Goal: Task Accomplishment & Management: Manage account settings

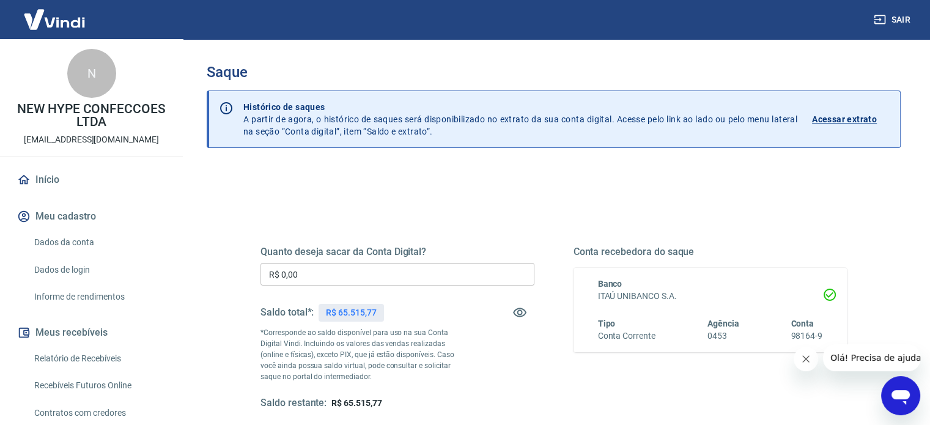
click at [334, 281] on input "R$ 0,00" at bounding box center [397, 274] width 274 height 23
click at [334, 276] on input "R$ 0,00" at bounding box center [397, 274] width 274 height 23
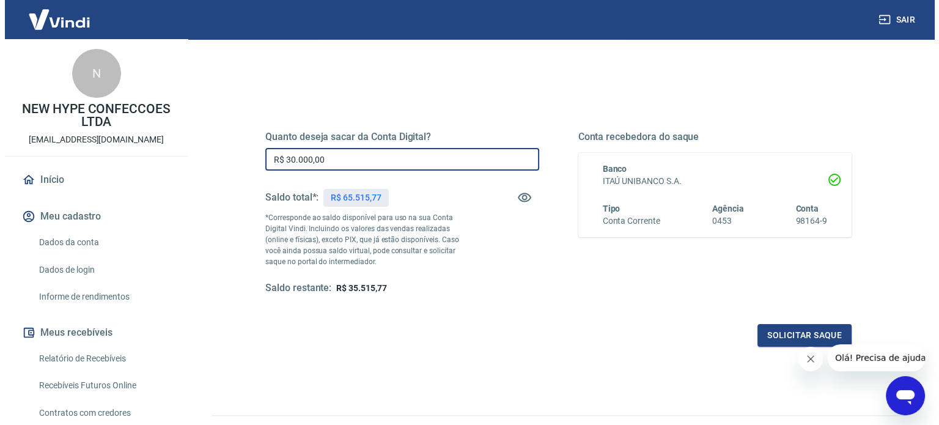
scroll to position [122, 0]
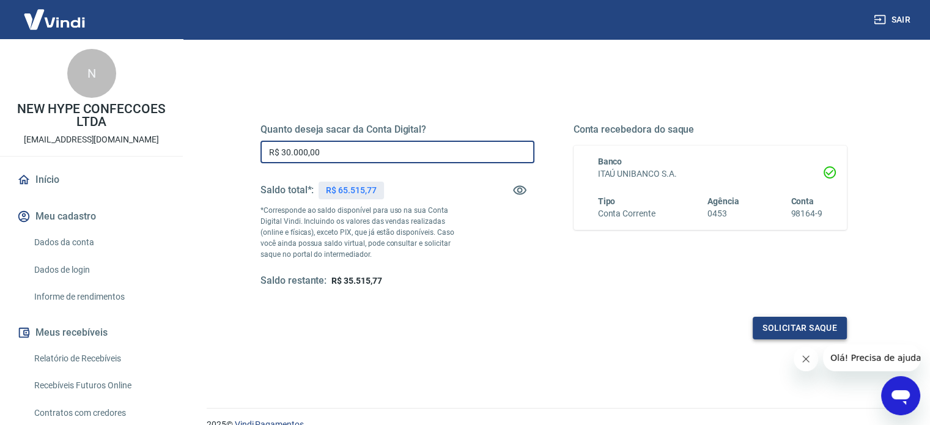
type input "R$ 30.000,00"
click at [779, 322] on button "Solicitar saque" at bounding box center [800, 328] width 94 height 23
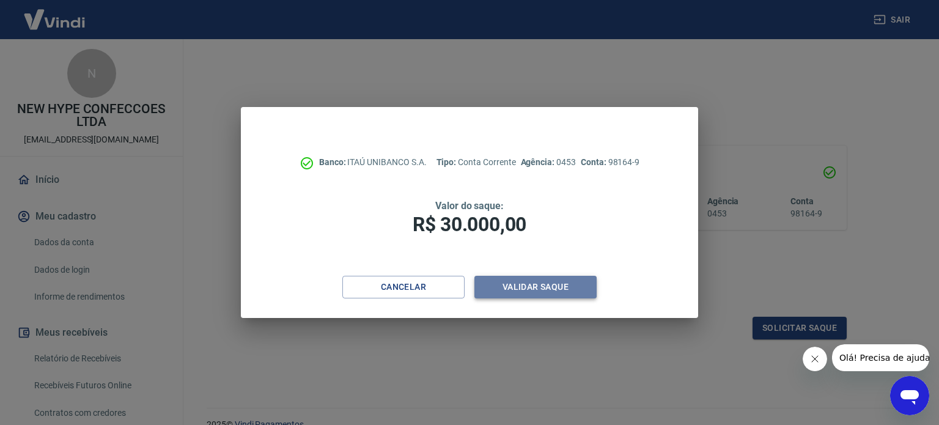
click at [521, 289] on button "Validar saque" at bounding box center [535, 287] width 122 height 23
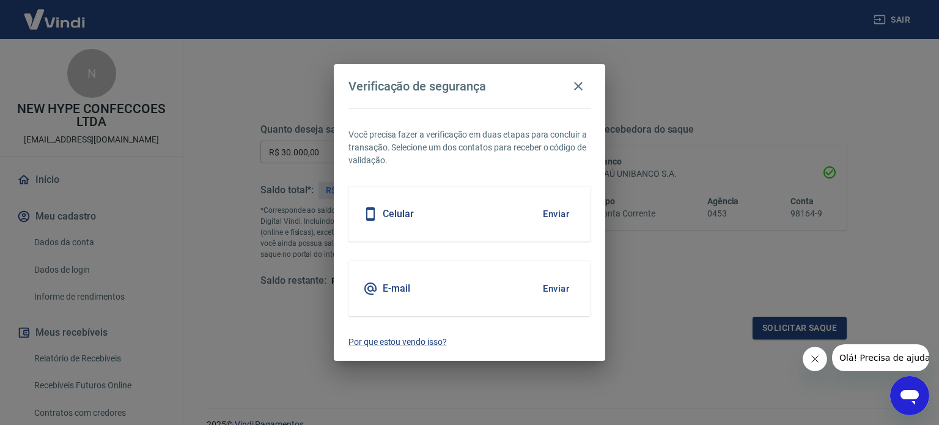
click at [454, 216] on div "Celular Enviar" at bounding box center [469, 213] width 242 height 55
click at [558, 212] on button "Enviar" at bounding box center [556, 214] width 40 height 26
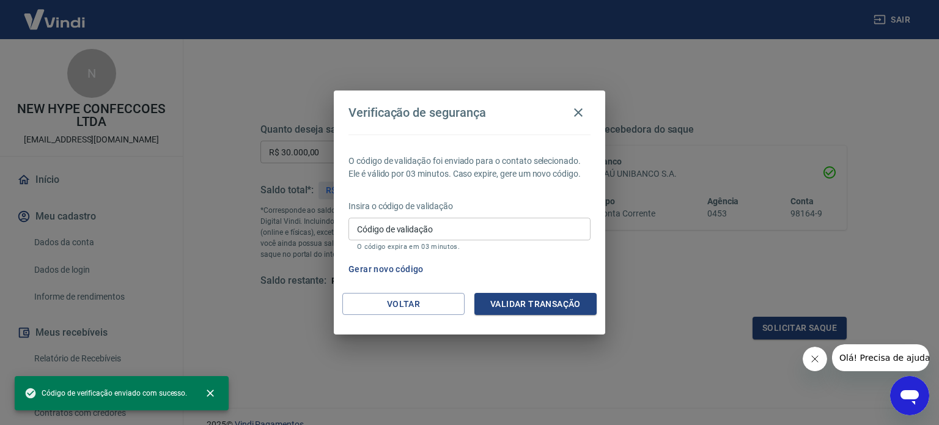
click at [540, 223] on input "Código de validação" at bounding box center [469, 229] width 242 height 23
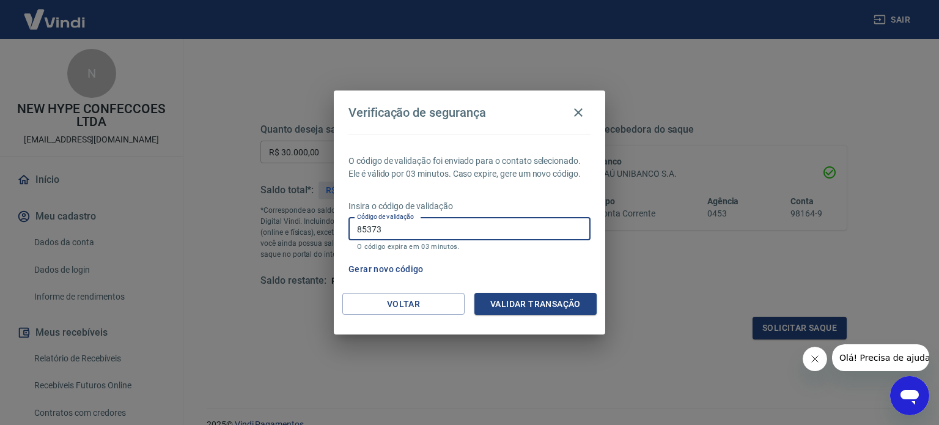
type input "853737"
click at [526, 306] on button "Validar transação" at bounding box center [535, 304] width 122 height 23
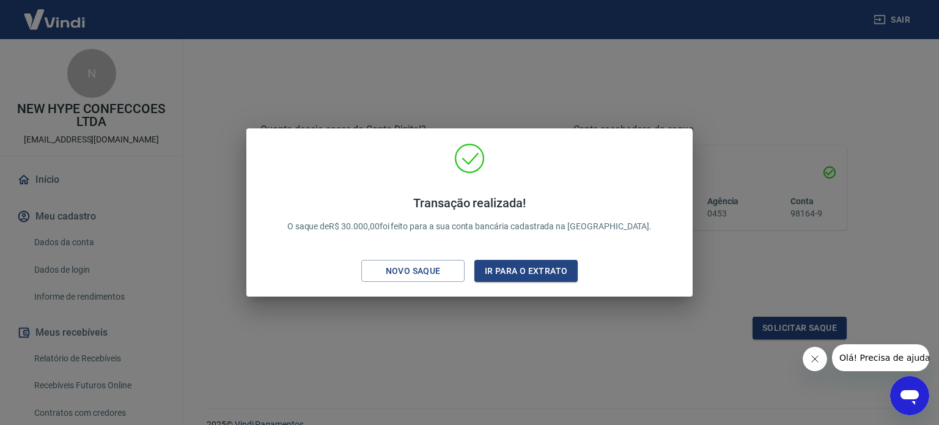
click at [809, 358] on icon "Fechar mensagem da empresa" at bounding box center [814, 359] width 10 height 10
click at [743, 272] on div "Transação realizada! O saque de R$ 30.000,00 foi feito para a sua conta bancári…" at bounding box center [469, 212] width 939 height 425
